Goal: Task Accomplishment & Management: Manage account settings

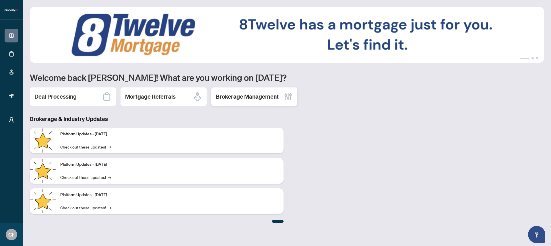
click at [232, 98] on h2 "Brokerage Management" at bounding box center [247, 97] width 63 height 8
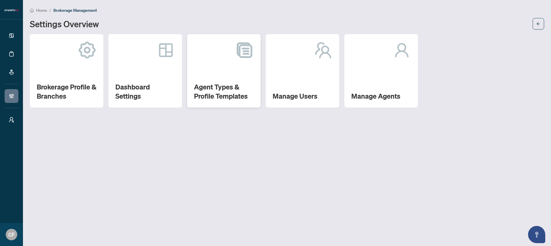
click at [213, 82] on div "Agent Types & Profile Templates" at bounding box center [224, 71] width 74 height 74
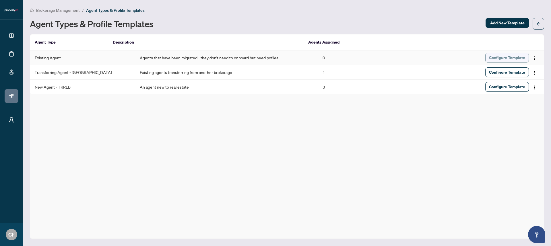
click at [495, 57] on span "Configure Template" at bounding box center [507, 57] width 36 height 9
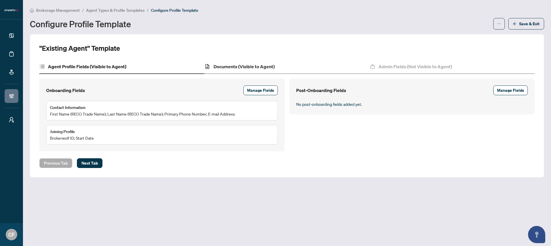
click at [322, 60] on div "Documents (Visible to Agent)" at bounding box center [286, 67] width 165 height 14
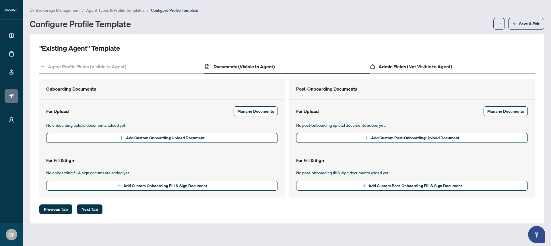
click at [387, 61] on div "Admin Fields (Not Visible to Agent)" at bounding box center [452, 67] width 165 height 14
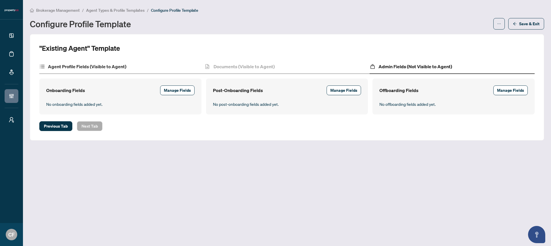
click at [148, 63] on div "Agent Profile Fields (Visible to Agent)" at bounding box center [121, 67] width 165 height 14
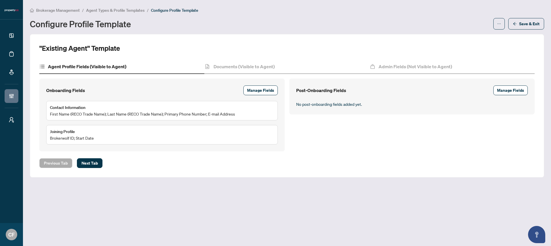
click at [136, 12] on span "Agent Types & Profile Templates" at bounding box center [115, 10] width 59 height 5
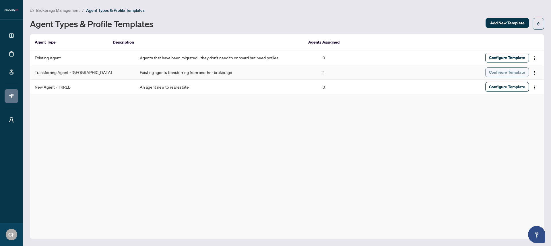
click at [504, 72] on span "Configure Template" at bounding box center [507, 72] width 36 height 9
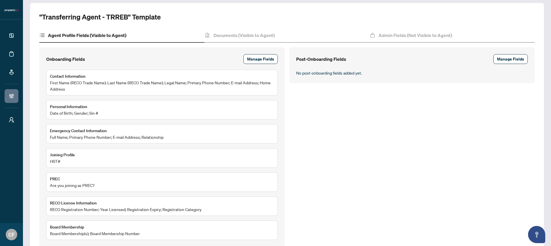
scroll to position [81, 0]
